Goal: Task Accomplishment & Management: Use online tool/utility

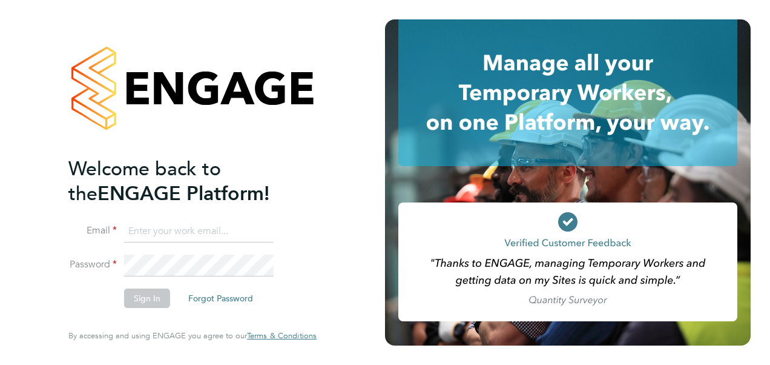
type input "vendorkeyaccounts2@hays.com"
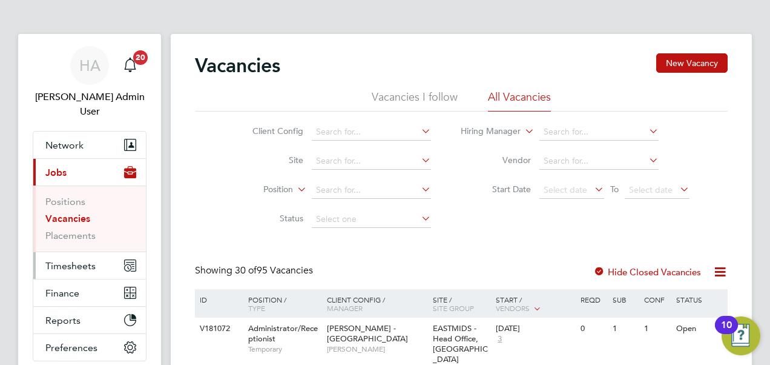
click at [67, 260] on span "Timesheets" at bounding box center [70, 266] width 50 height 12
click at [69, 252] on button "Timesheets" at bounding box center [89, 265] width 113 height 27
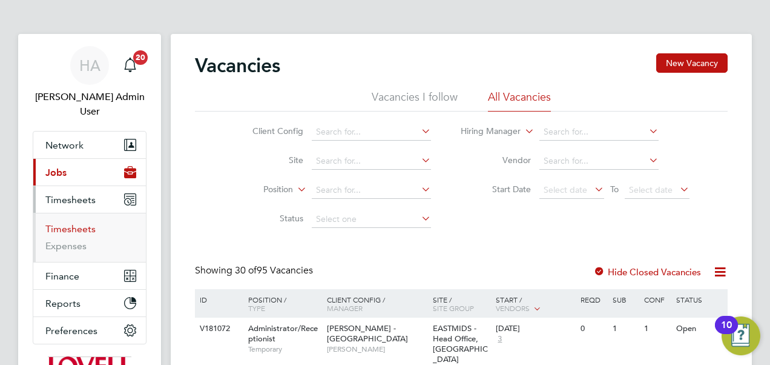
click at [78, 223] on link "Timesheets" at bounding box center [70, 229] width 50 height 12
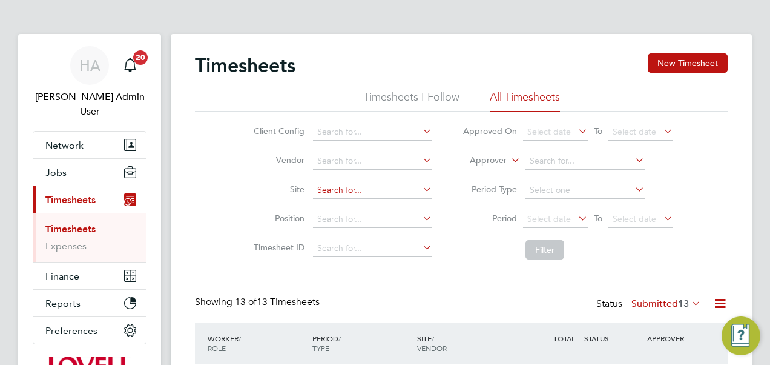
click at [325, 185] on input at bounding box center [372, 190] width 119 height 17
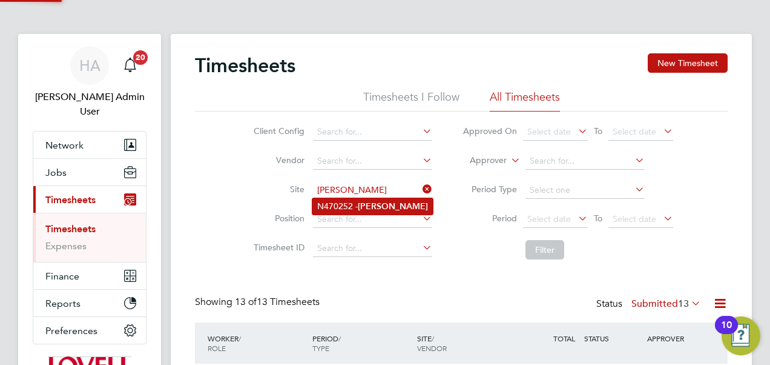
click at [327, 201] on li "N470252 - Basford" at bounding box center [373, 206] width 121 height 16
type input "N470252 - Basford"
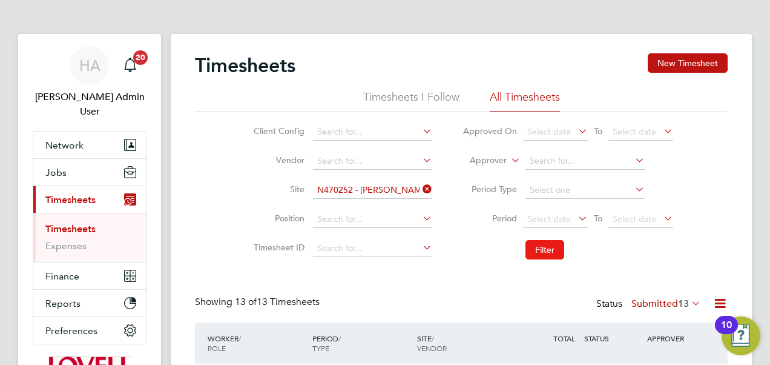
click at [531, 252] on button "Filter" at bounding box center [545, 249] width 39 height 19
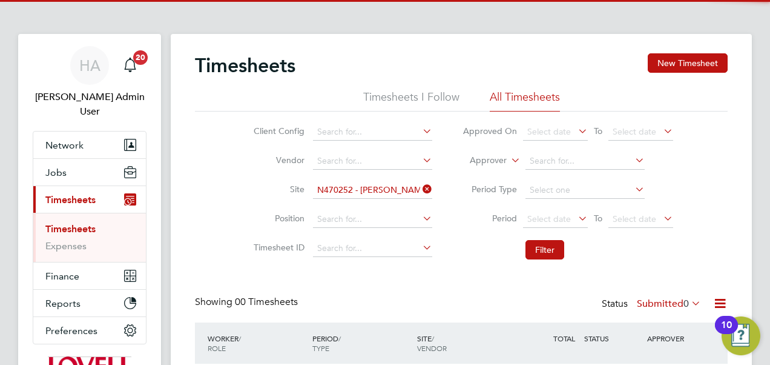
click at [662, 306] on label "Submitted 0" at bounding box center [669, 303] width 64 height 12
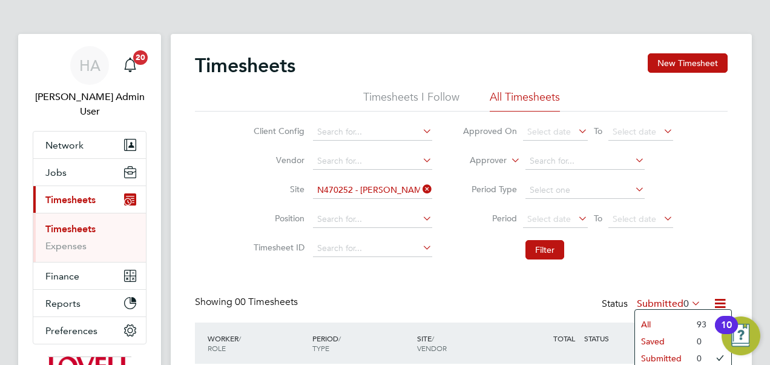
click at [660, 327] on li "All" at bounding box center [663, 324] width 56 height 17
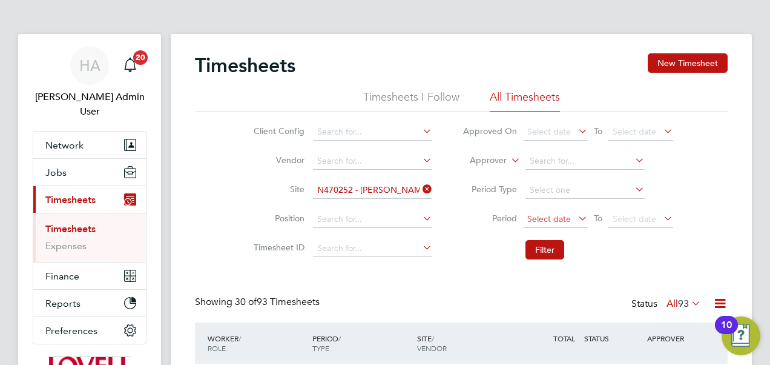
click at [523, 217] on span "Select date" at bounding box center [555, 219] width 65 height 16
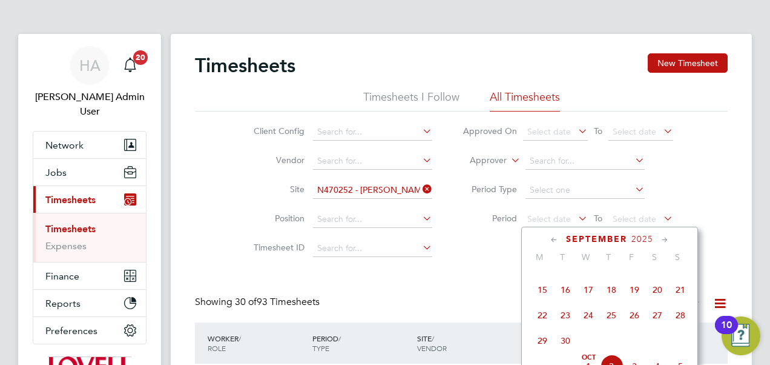
click at [656, 291] on span "20" at bounding box center [657, 289] width 23 height 23
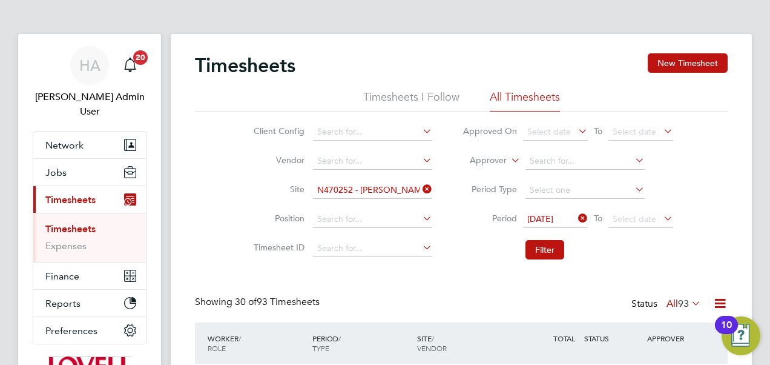
click at [654, 211] on div "20 Sep 2025 To Select date" at bounding box center [598, 219] width 150 height 17
click at [650, 219] on span "Select date" at bounding box center [635, 218] width 44 height 11
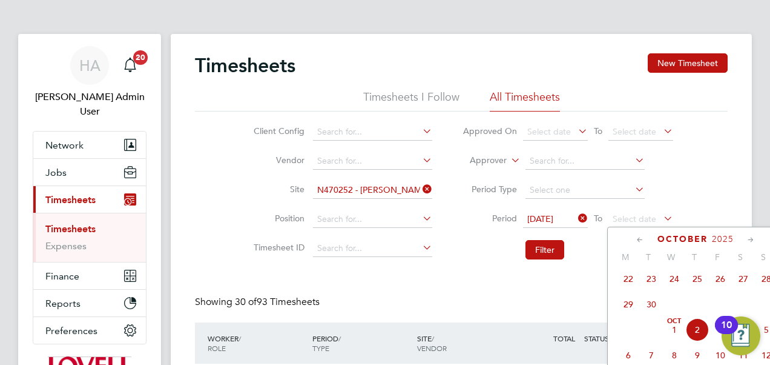
click at [723, 282] on span "26" at bounding box center [720, 278] width 23 height 23
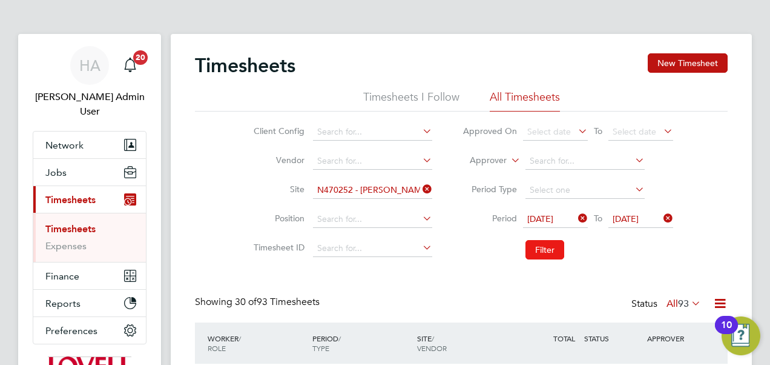
click at [548, 246] on button "Filter" at bounding box center [545, 249] width 39 height 19
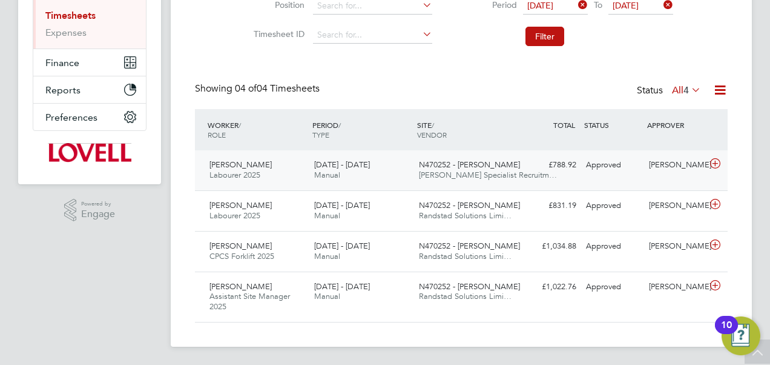
click at [617, 168] on div "Approved" at bounding box center [612, 165] width 63 height 20
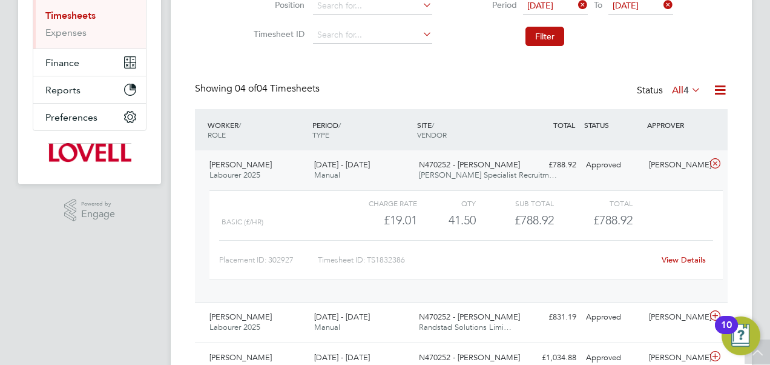
click at [675, 258] on link "View Details" at bounding box center [684, 259] width 44 height 10
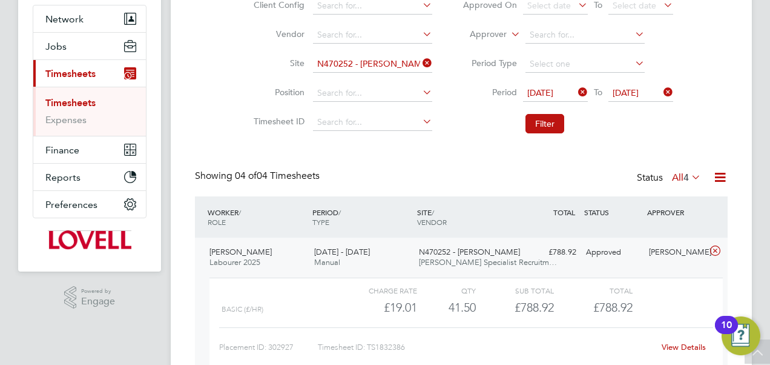
scroll to position [114, 0]
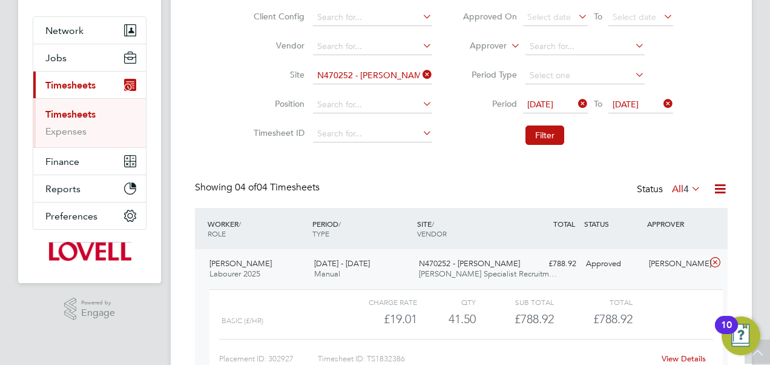
click at [420, 74] on icon at bounding box center [420, 74] width 0 height 17
click at [355, 76] on input at bounding box center [372, 75] width 119 height 17
click at [381, 91] on b "Hospital" at bounding box center [373, 92] width 33 height 10
type input "B490113 - Hospital Close"
click at [538, 138] on button "Filter" at bounding box center [545, 134] width 39 height 19
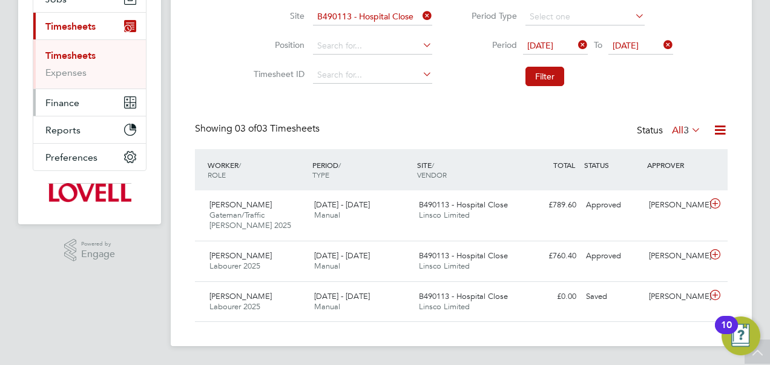
scroll to position [0, 0]
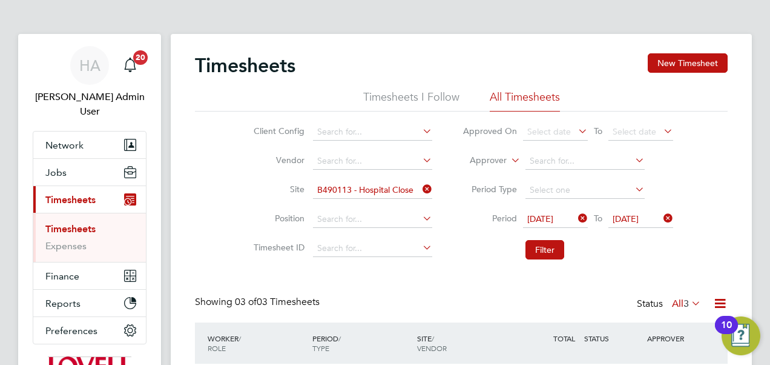
click at [420, 187] on icon at bounding box center [420, 188] width 0 height 17
click at [363, 184] on input at bounding box center [372, 190] width 119 height 17
click at [365, 236] on b "Chel" at bounding box center [368, 239] width 18 height 10
type input "M490387 - Cheltenham BC (Internals)"
click at [576, 219] on icon at bounding box center [576, 218] width 0 height 17
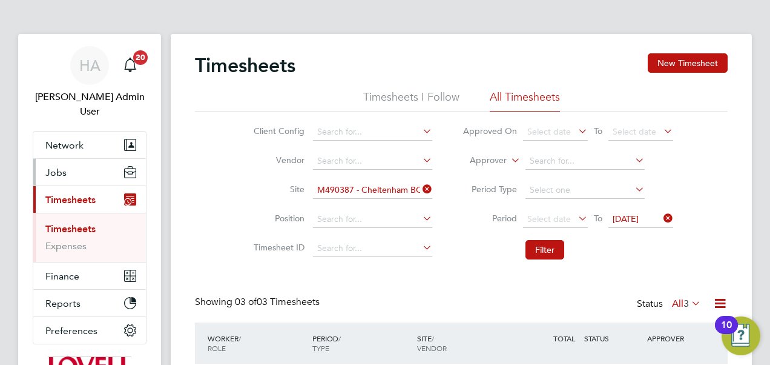
click at [57, 167] on span "Jobs" at bounding box center [55, 173] width 21 height 12
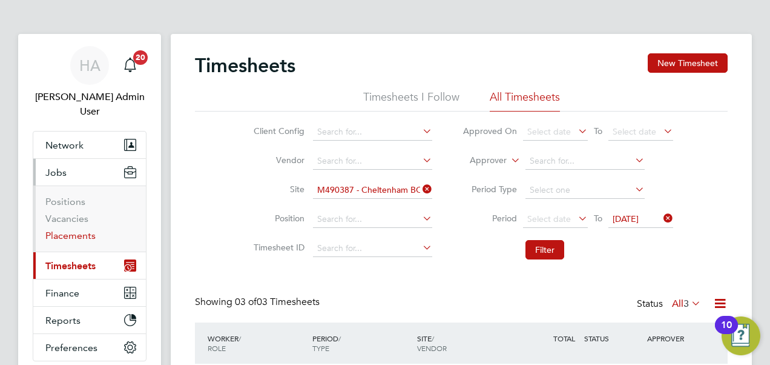
click at [83, 230] on link "Placements" at bounding box center [70, 236] width 50 height 12
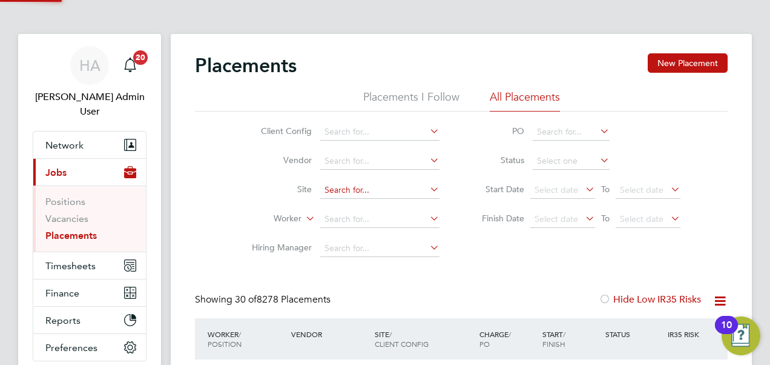
click at [352, 235] on li "M490387 - Chel tenham BC (Internals)" at bounding box center [397, 239] width 155 height 16
type input "M490387 - Cheltenham BC (Internals)"
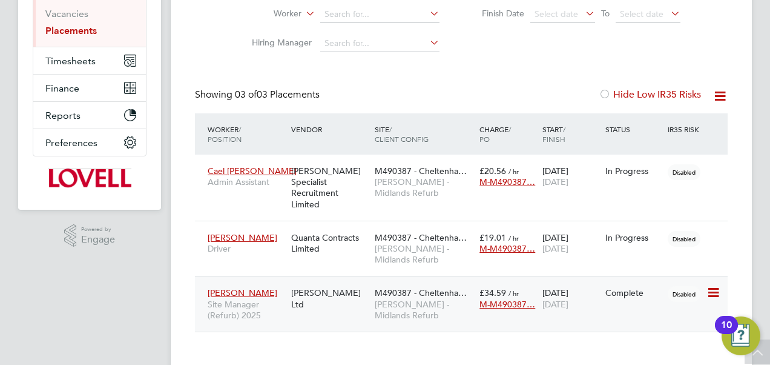
click at [241, 287] on span "Ian Campbell" at bounding box center [243, 292] width 70 height 11
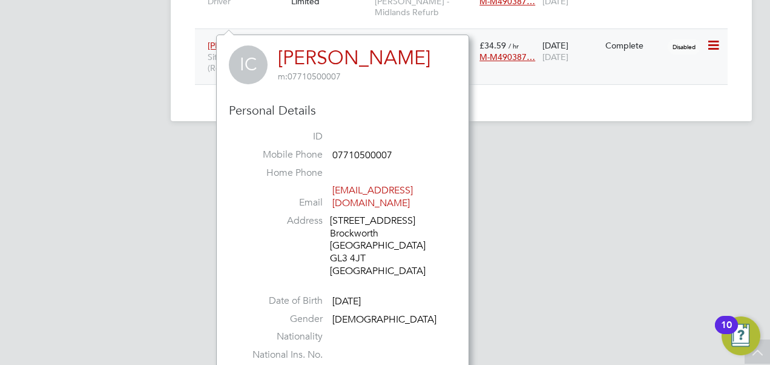
click at [574, 40] on div "24 Jul 2025 29 Aug 2025" at bounding box center [571, 51] width 63 height 34
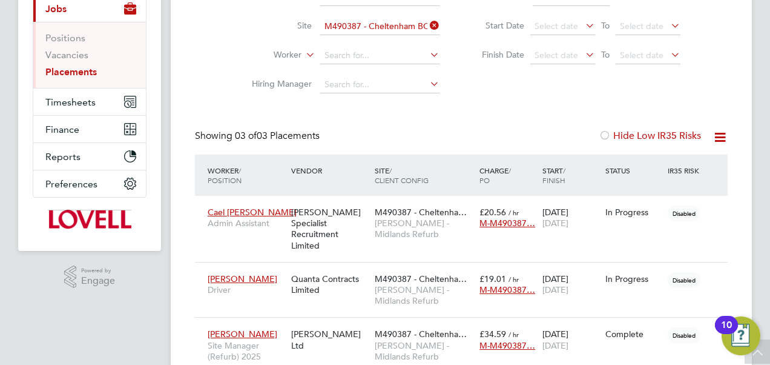
scroll to position [165, 0]
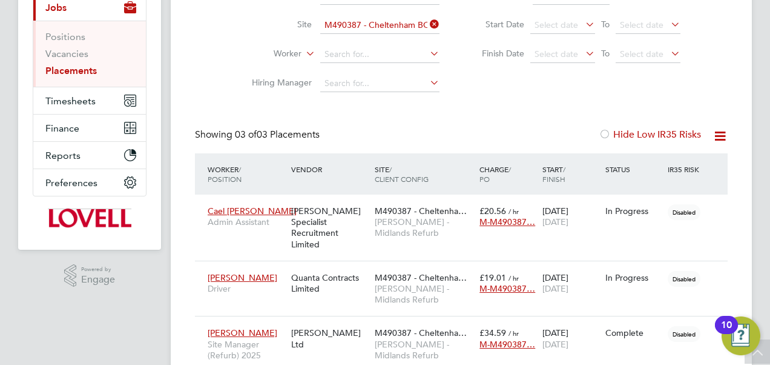
click at [428, 25] on icon at bounding box center [428, 24] width 0 height 17
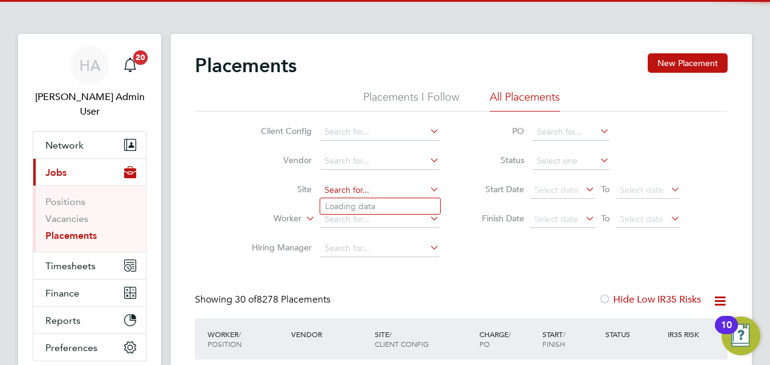
scroll to position [35, 105]
click at [346, 183] on input at bounding box center [379, 190] width 119 height 17
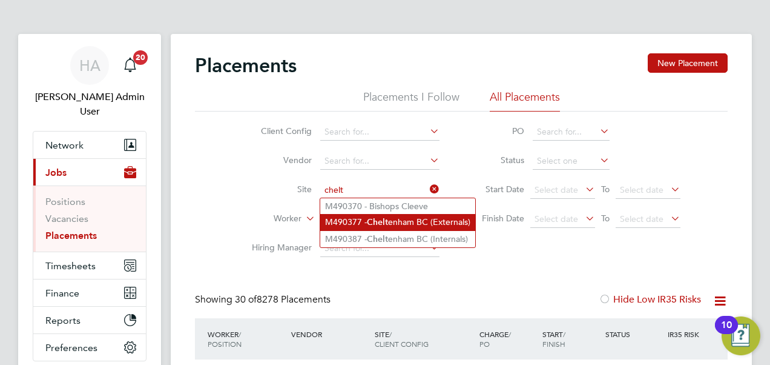
click at [355, 222] on li "M490377 - Chelt enham BC (Externals)" at bounding box center [397, 222] width 155 height 16
type input "M490377 - Cheltenham BC (Externals)"
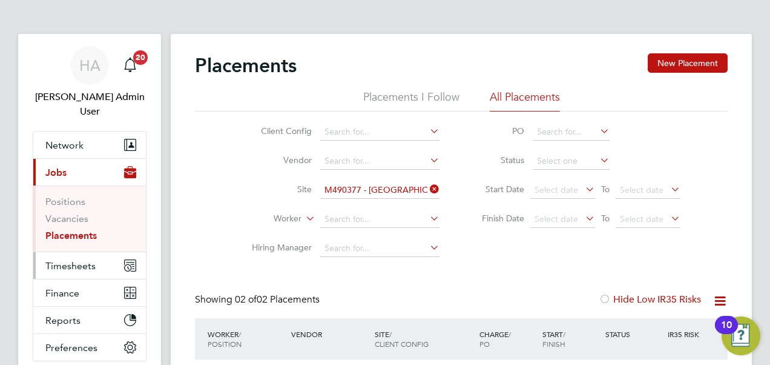
click at [47, 260] on span "Timesheets" at bounding box center [70, 266] width 50 height 12
click at [90, 260] on span "Timesheets" at bounding box center [70, 266] width 50 height 12
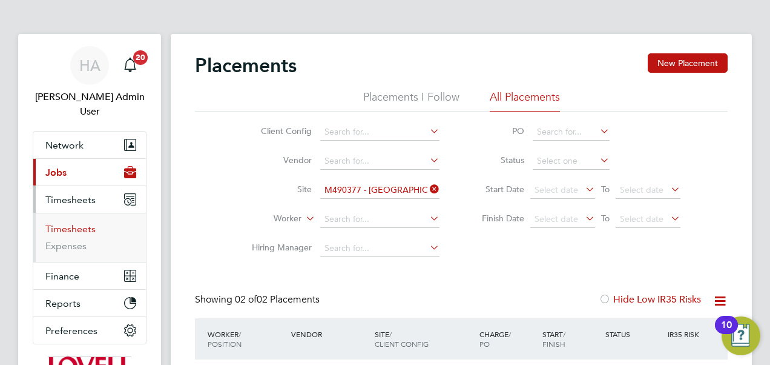
click at [77, 223] on link "Timesheets" at bounding box center [70, 229] width 50 height 12
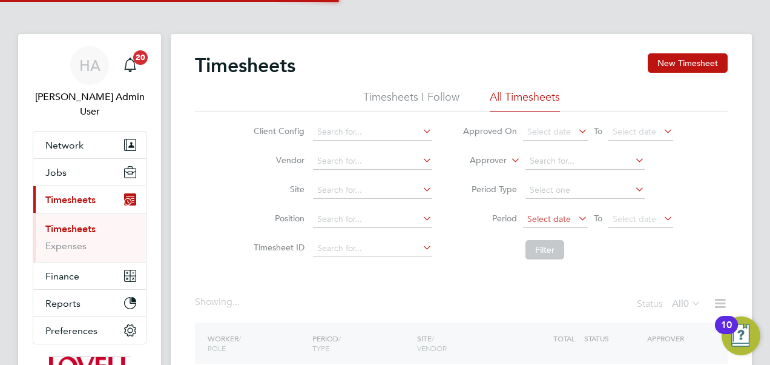
click at [553, 220] on span "Select date" at bounding box center [549, 218] width 44 height 11
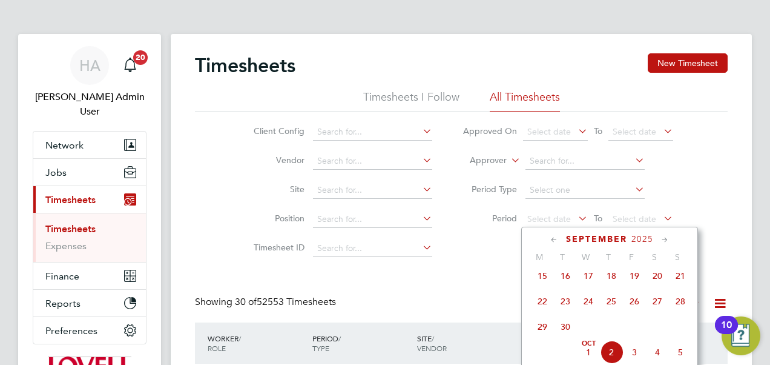
click at [663, 281] on span "20" at bounding box center [657, 275] width 23 height 23
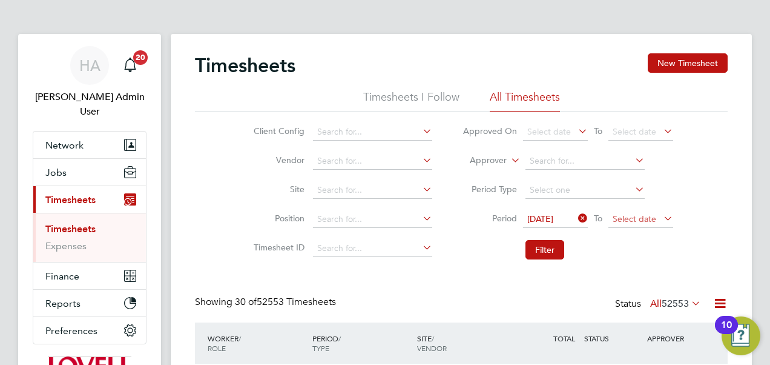
click at [632, 218] on span "Select date" at bounding box center [635, 218] width 44 height 11
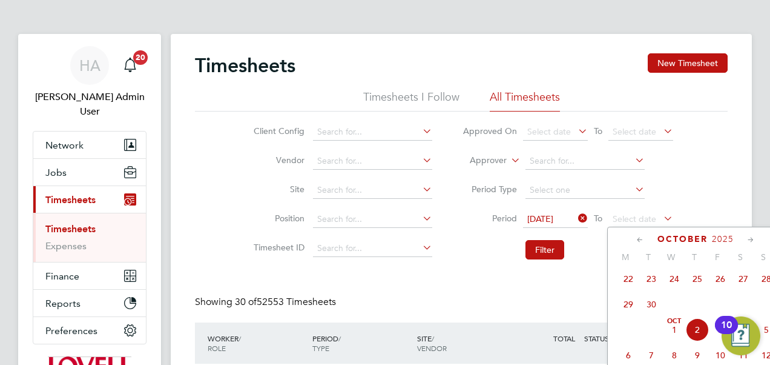
click at [721, 280] on span "26" at bounding box center [720, 278] width 23 height 23
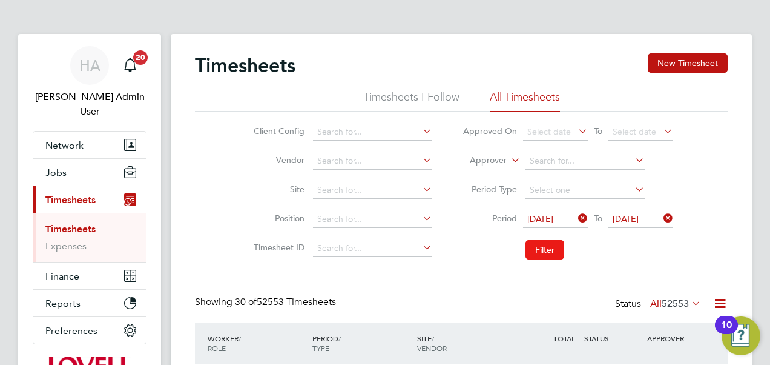
click at [549, 251] on button "Filter" at bounding box center [545, 249] width 39 height 19
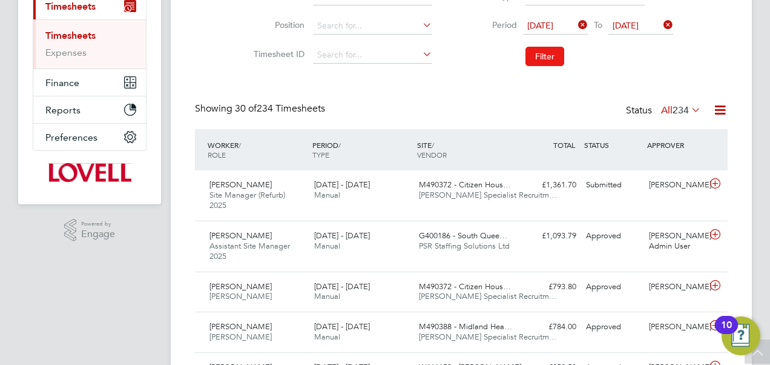
click at [541, 56] on button "Filter" at bounding box center [545, 56] width 39 height 19
click at [667, 105] on label "All 234" at bounding box center [681, 110] width 40 height 12
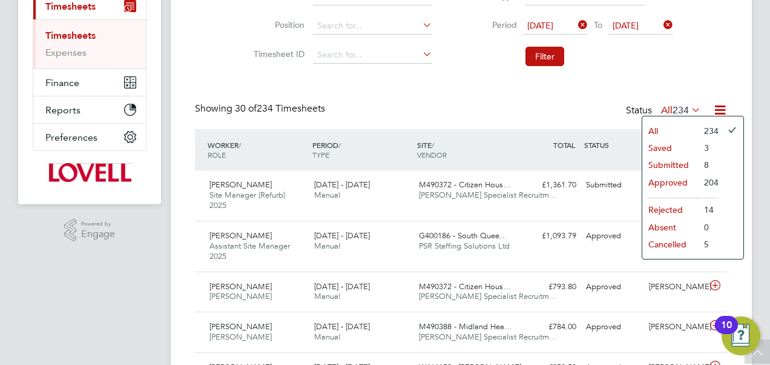
click at [670, 164] on li "Submitted" at bounding box center [671, 164] width 56 height 17
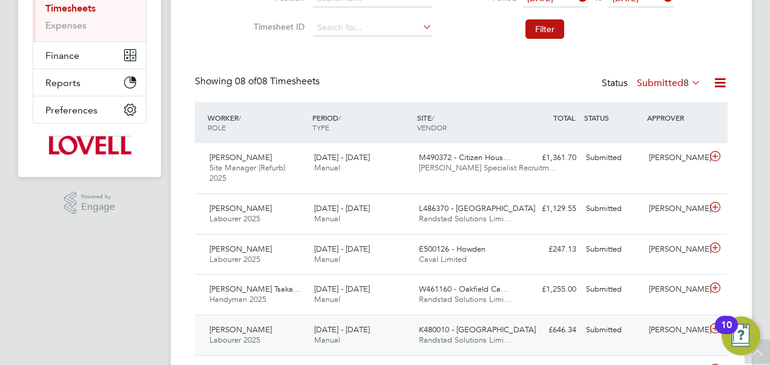
scroll to position [215, 0]
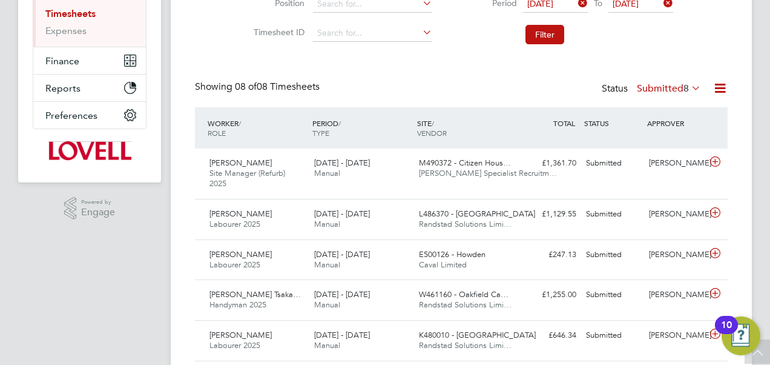
click at [727, 84] on icon at bounding box center [720, 88] width 15 height 15
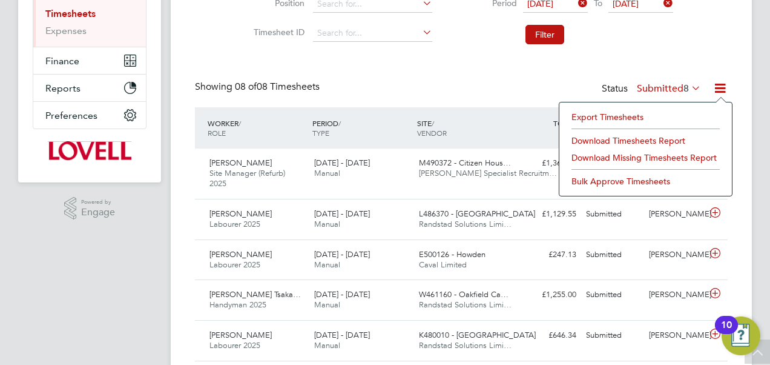
click at [635, 134] on li "Download Timesheets Report" at bounding box center [646, 140] width 160 height 17
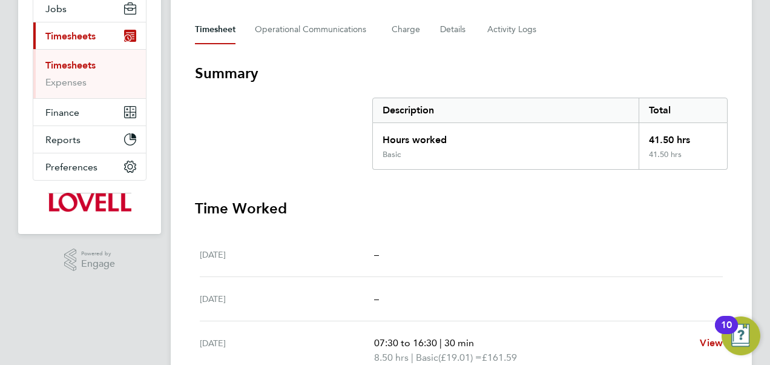
scroll to position [164, 0]
click at [502, 29] on Logs-tab "Activity Logs" at bounding box center [513, 29] width 51 height 29
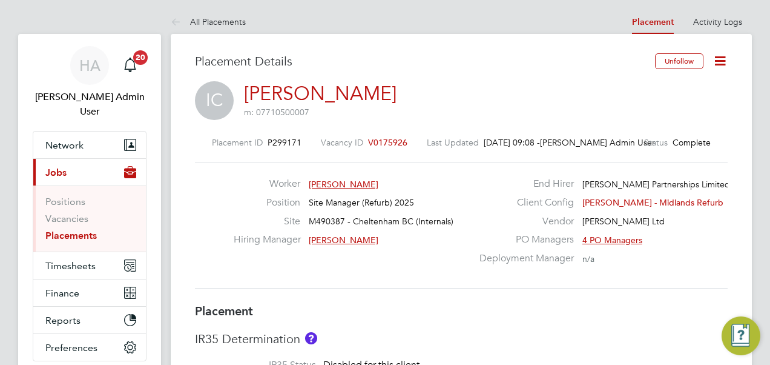
click at [724, 59] on icon at bounding box center [720, 60] width 15 height 15
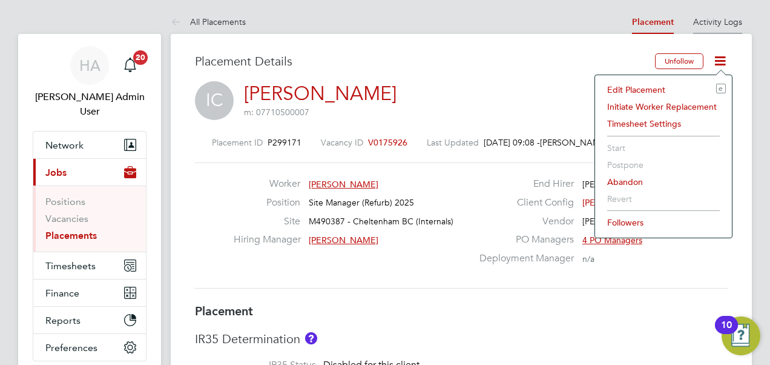
click at [707, 19] on link "Activity Logs" at bounding box center [717, 21] width 49 height 11
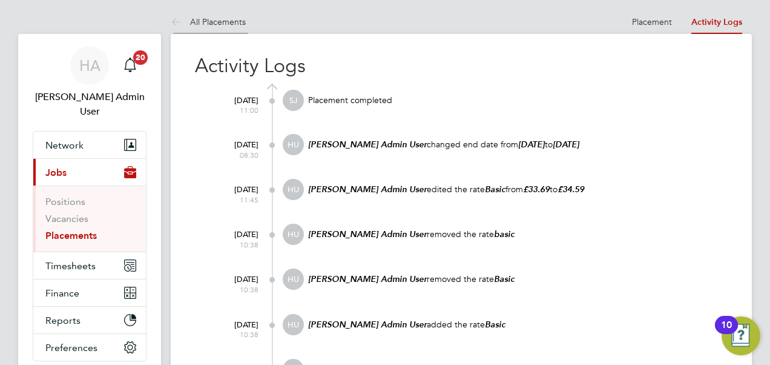
click at [182, 15] on icon at bounding box center [178, 22] width 15 height 15
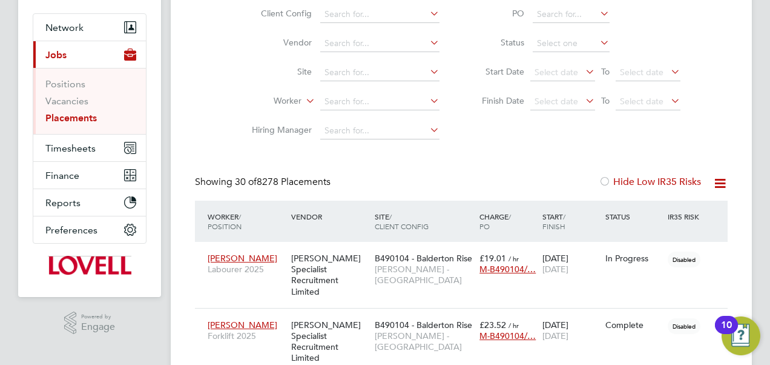
scroll to position [6, 6]
